Goal: Find contact information: Find contact information

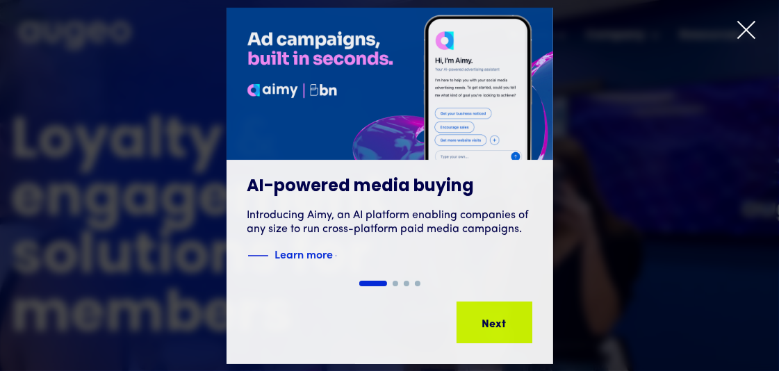
click at [742, 38] on icon at bounding box center [746, 30] width 17 height 17
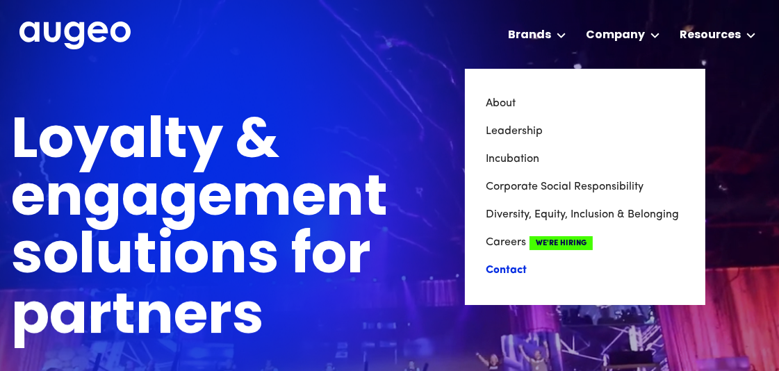
click at [486, 284] on link "Contact" at bounding box center [585, 271] width 199 height 28
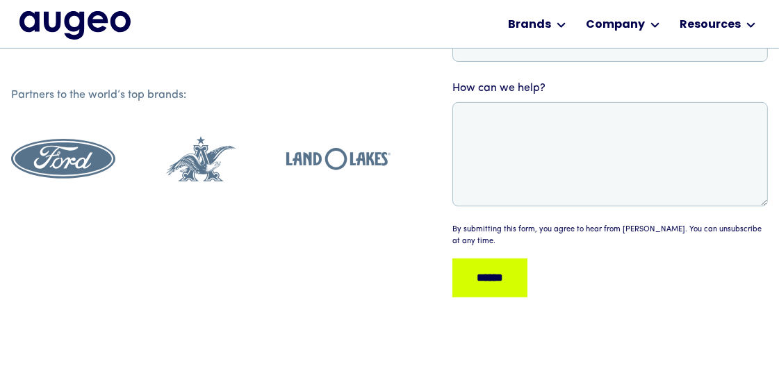
scroll to position [375, 0]
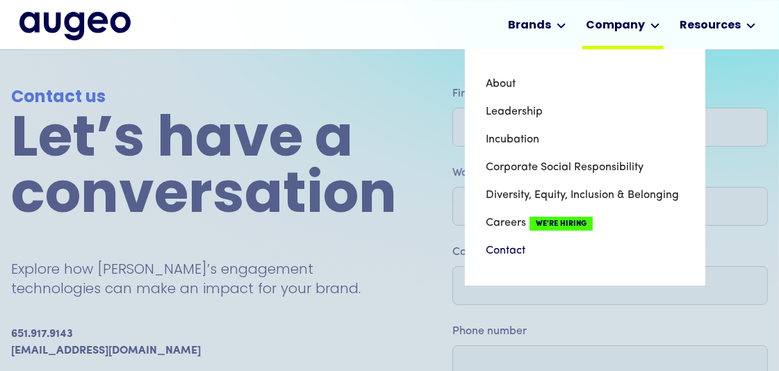
click at [623, 19] on div "Company" at bounding box center [615, 25] width 59 height 17
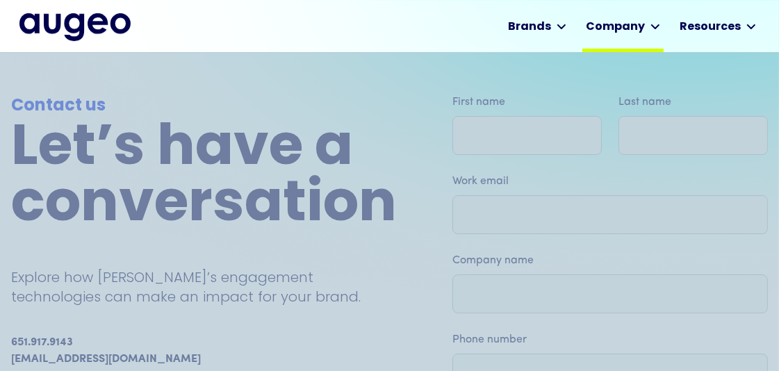
click at [623, 19] on div "Company" at bounding box center [615, 27] width 59 height 17
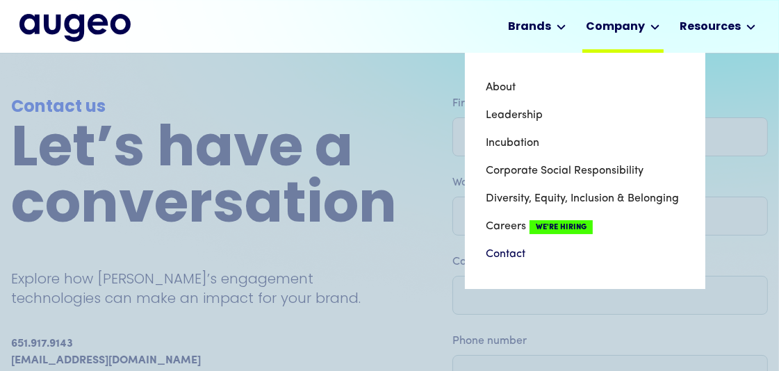
scroll to position [47, 0]
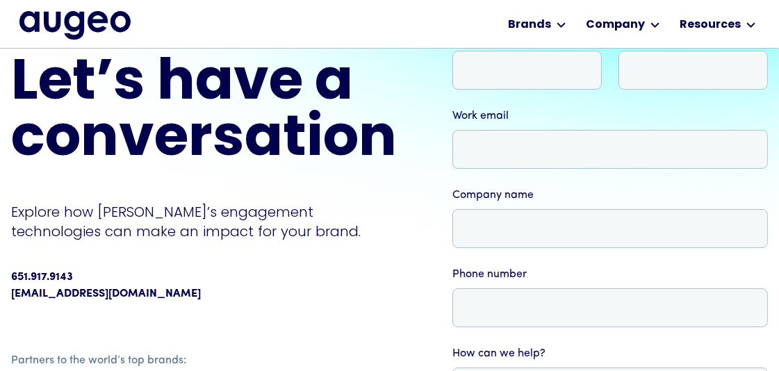
click at [105, 29] on img "home" at bounding box center [74, 25] width 111 height 28
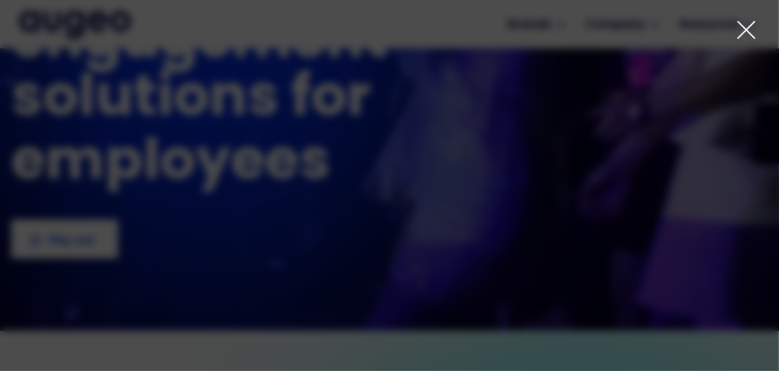
click at [578, 41] on div "1 of 4" at bounding box center [389, 219] width 779 height 357
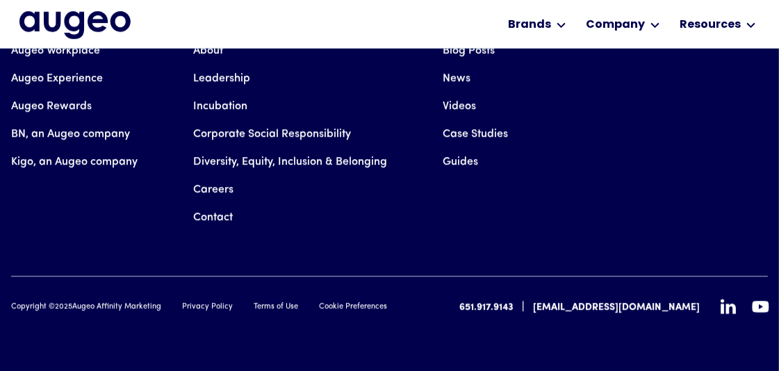
scroll to position [4039, 0]
click at [101, 92] on link "Augeo Experience" at bounding box center [57, 79] width 92 height 28
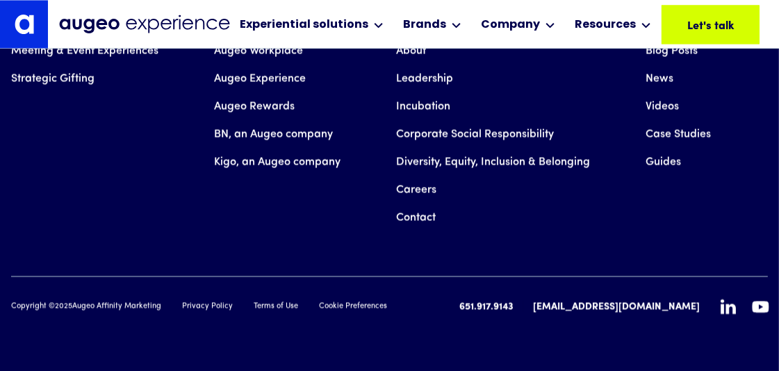
scroll to position [11822, 0]
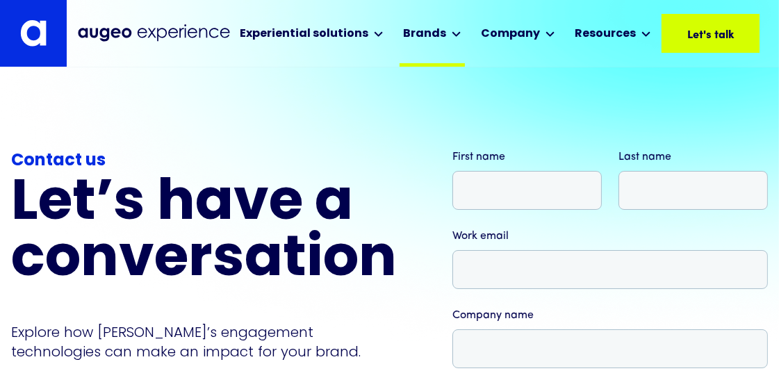
scroll to position [6, 0]
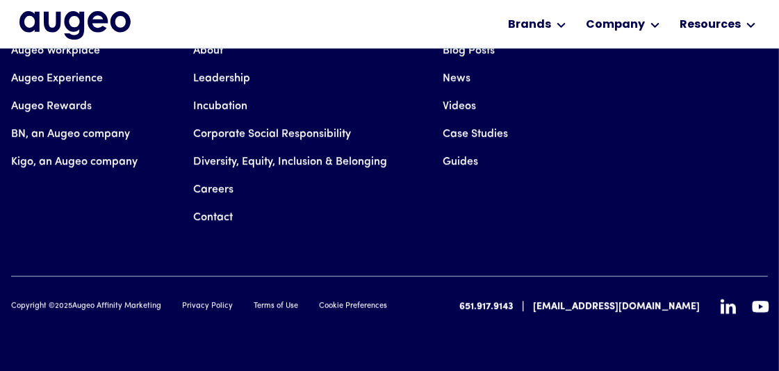
scroll to position [4098, 0]
